Goal: Find specific page/section: Find specific page/section

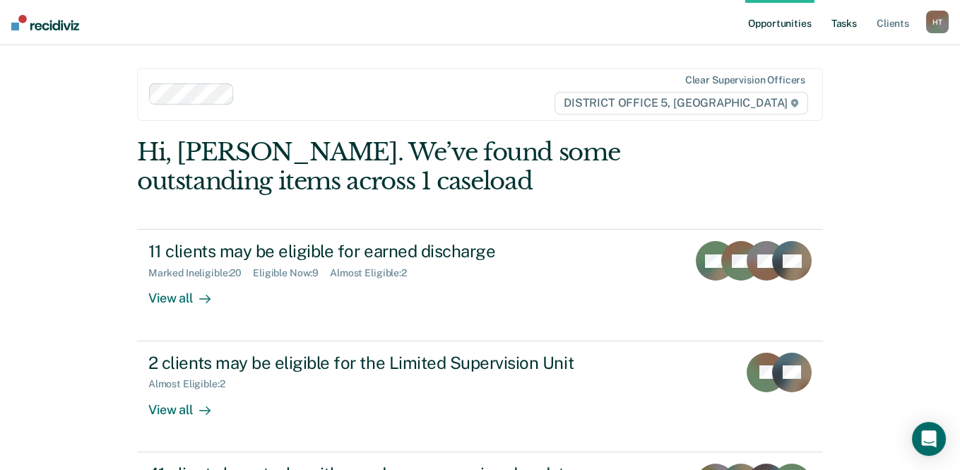
click at [832, 22] on link "Tasks" at bounding box center [844, 22] width 31 height 45
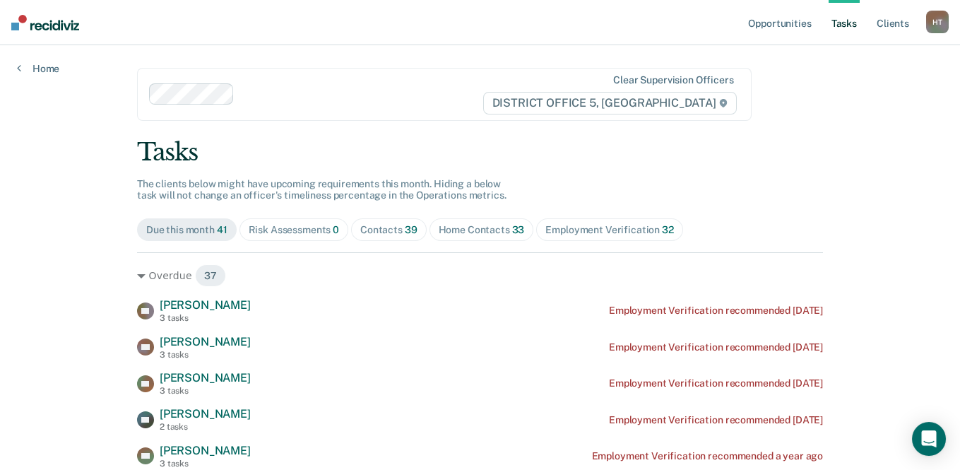
click at [367, 230] on div "Contacts 39" at bounding box center [388, 230] width 57 height 12
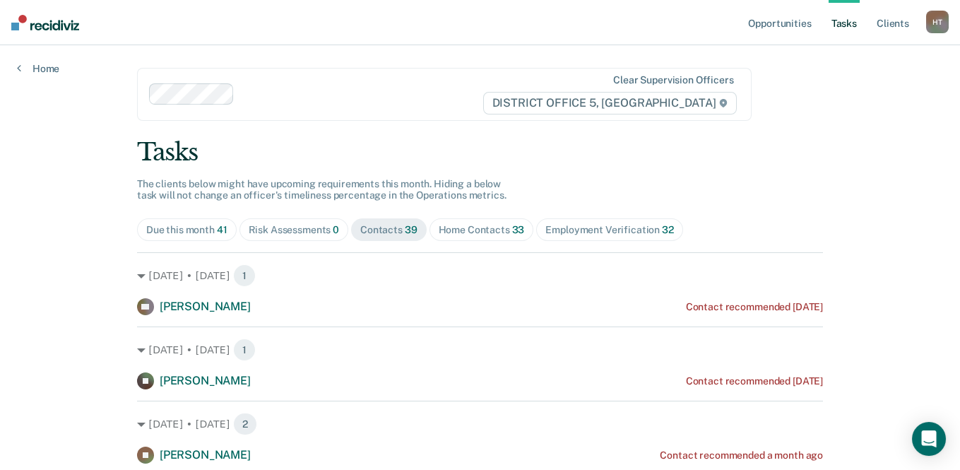
click at [451, 232] on div "Home Contacts 33" at bounding box center [482, 230] width 86 height 12
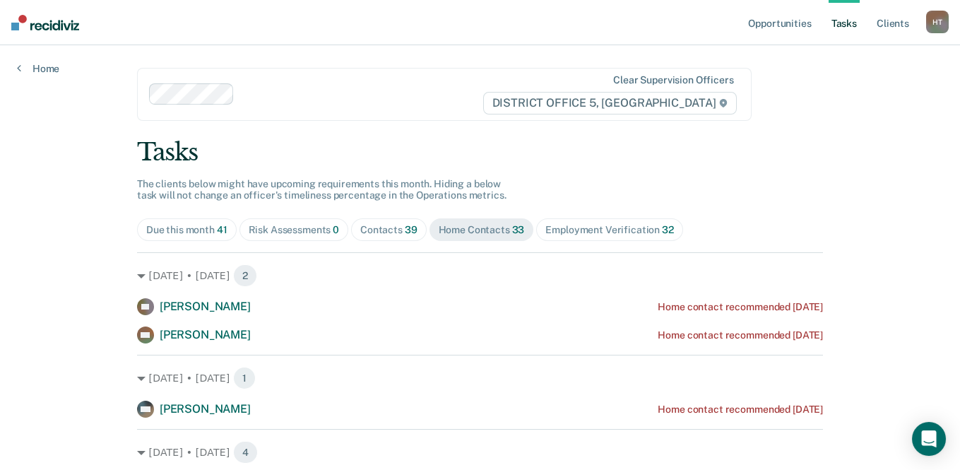
click at [855, 19] on link "Tasks" at bounding box center [844, 22] width 31 height 45
click at [592, 232] on div "Employment Verification 32" at bounding box center [609, 230] width 128 height 12
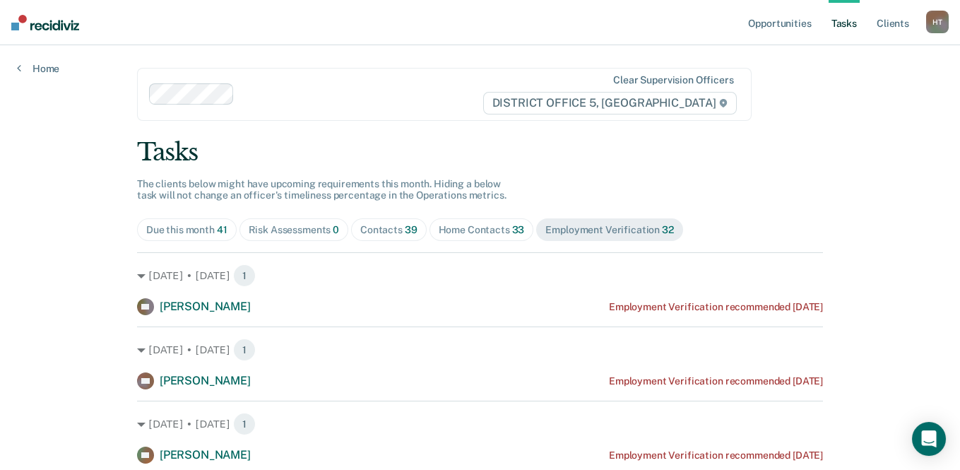
click at [490, 224] on div "Home Contacts 33" at bounding box center [482, 230] width 86 height 12
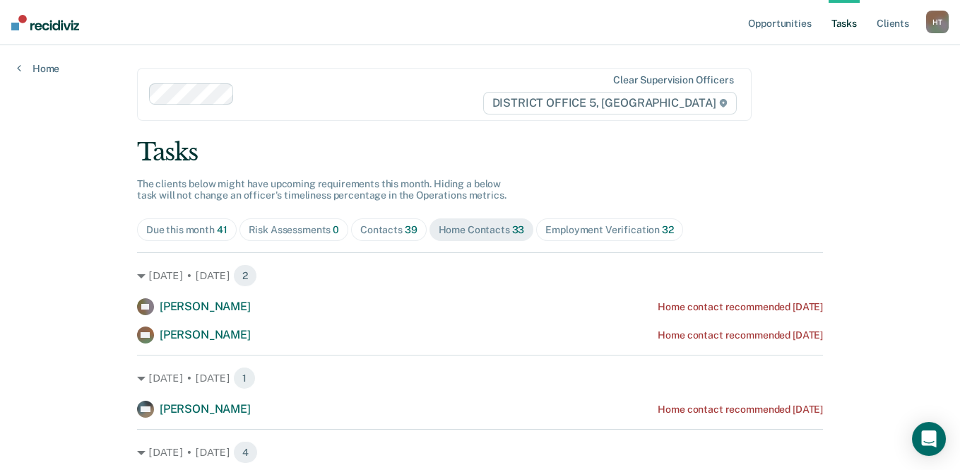
click at [408, 232] on span "39" at bounding box center [411, 229] width 13 height 11
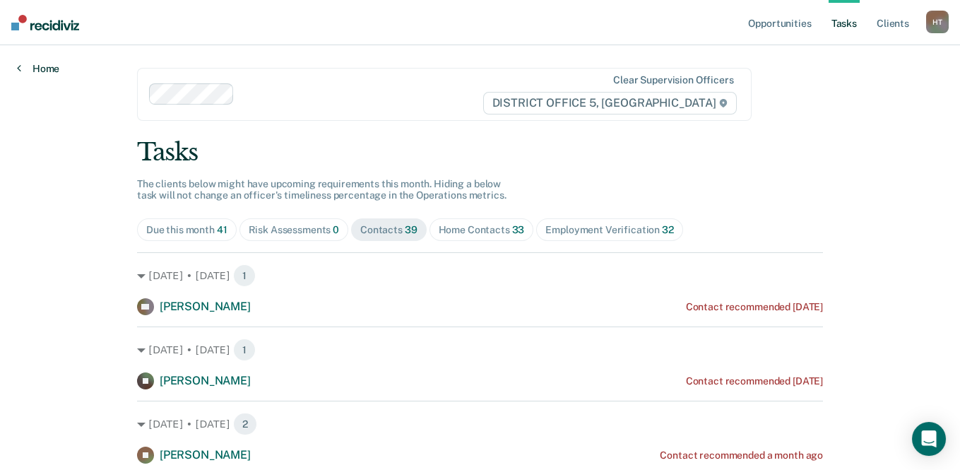
click at [57, 64] on link "Home" at bounding box center [38, 68] width 42 height 13
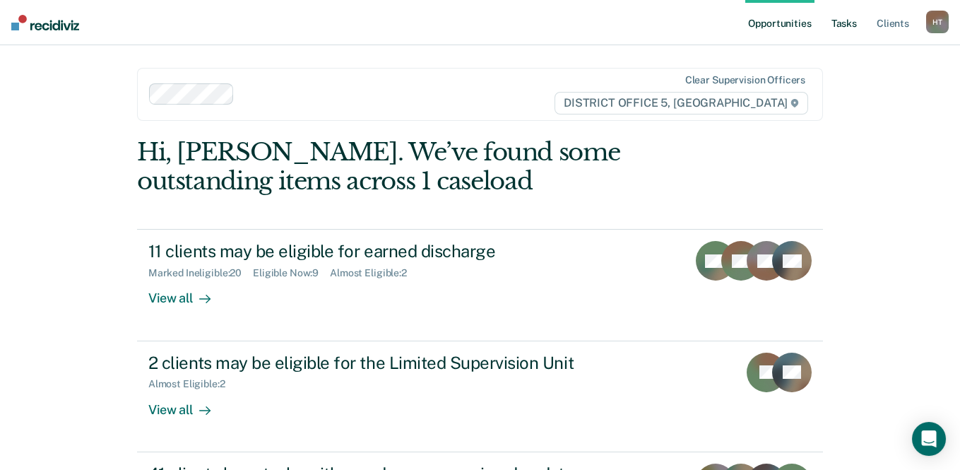
click at [850, 11] on link "Tasks" at bounding box center [844, 22] width 31 height 45
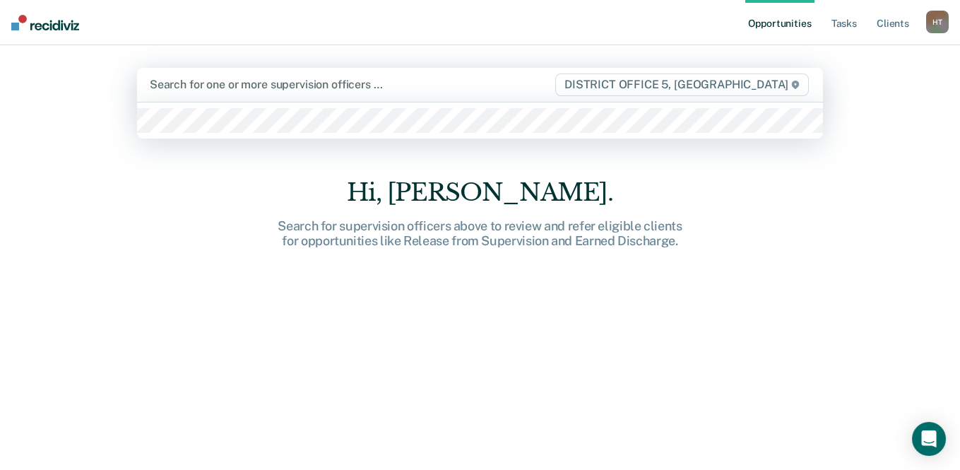
click at [222, 92] on div at bounding box center [352, 84] width 404 height 16
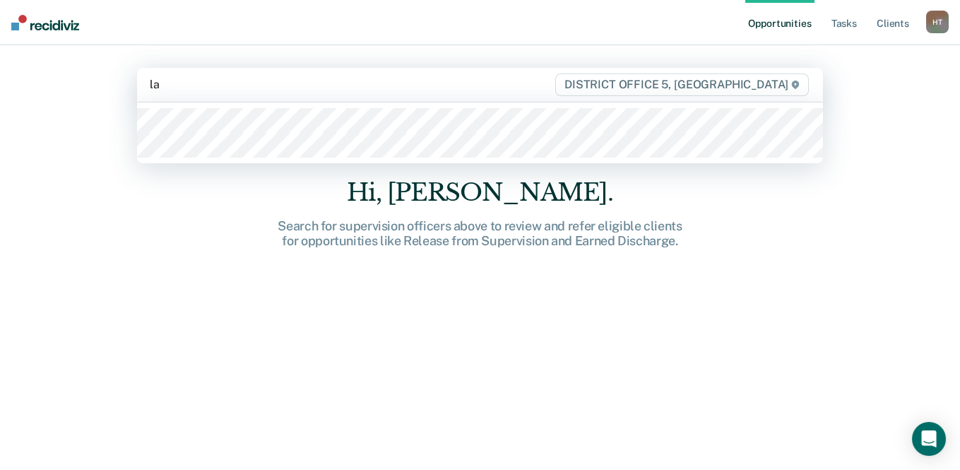
type input "lad"
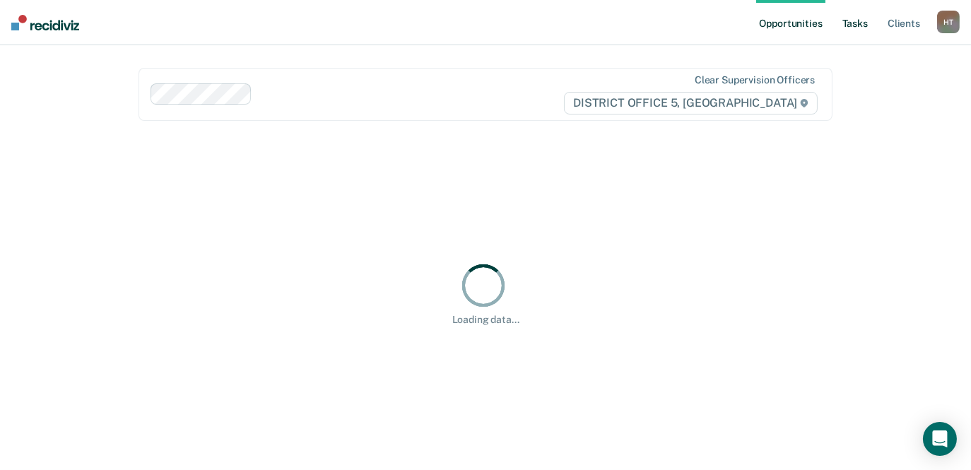
click at [855, 25] on link "Tasks" at bounding box center [854, 22] width 31 height 45
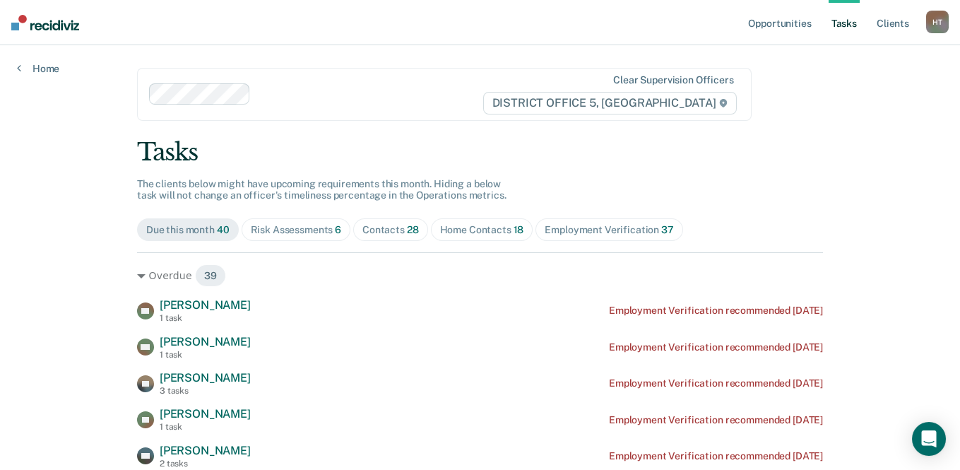
click at [293, 227] on div "Risk Assessments 6" at bounding box center [296, 230] width 91 height 12
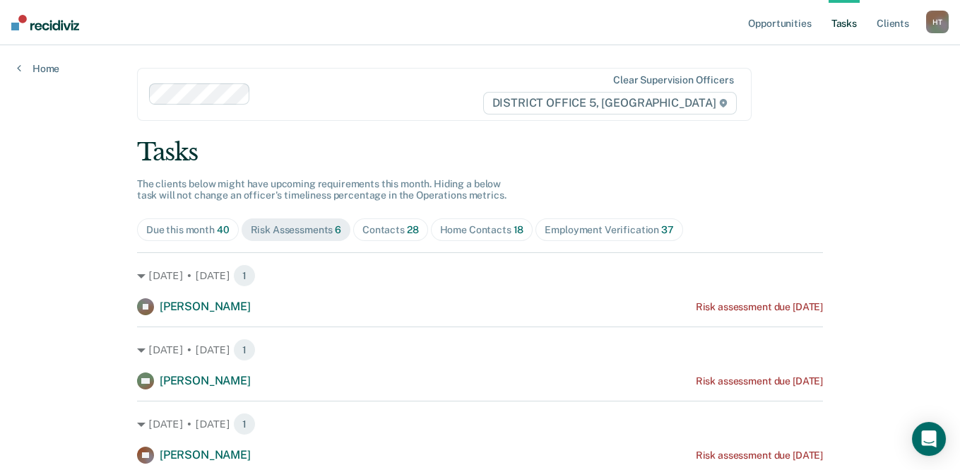
click at [378, 222] on span "Contacts 28" at bounding box center [390, 229] width 75 height 23
click at [455, 232] on div "Home Contacts 18" at bounding box center [482, 230] width 84 height 12
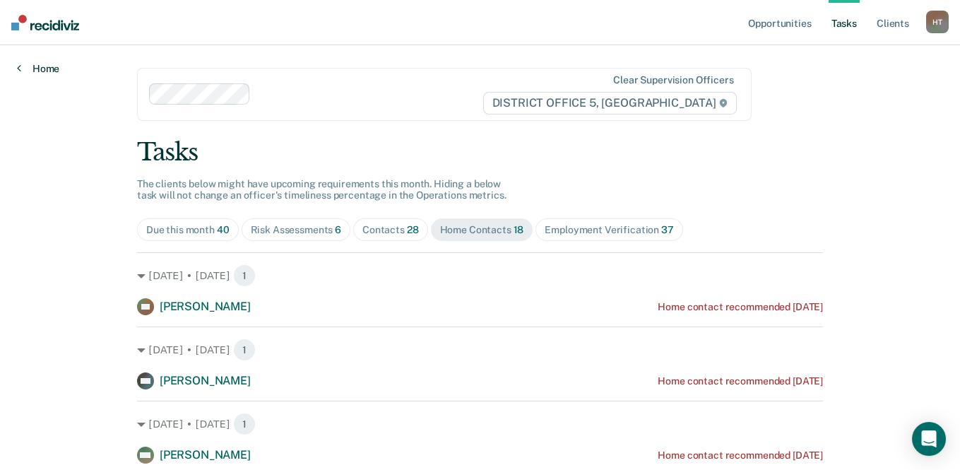
click at [54, 73] on link "Home" at bounding box center [38, 68] width 42 height 13
